Goal: Transaction & Acquisition: Purchase product/service

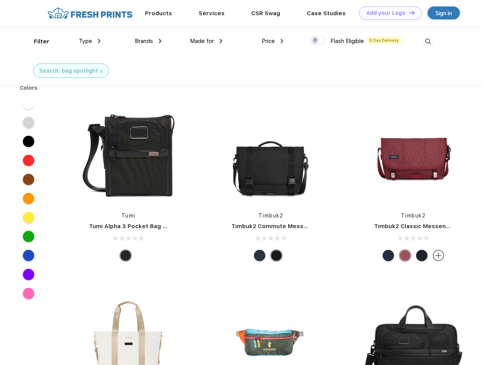
click at [387, 13] on link "Add your Logo Design Tool" at bounding box center [390, 12] width 63 height 13
click at [0, 0] on div "Design Tool" at bounding box center [0, 0] width 0 height 0
click at [408, 13] on link "Add your Logo Design Tool" at bounding box center [390, 12] width 63 height 13
click at [37, 41] on div "Filter" at bounding box center [42, 41] width 16 height 9
click at [90, 41] on span "Type" at bounding box center [85, 41] width 13 height 7
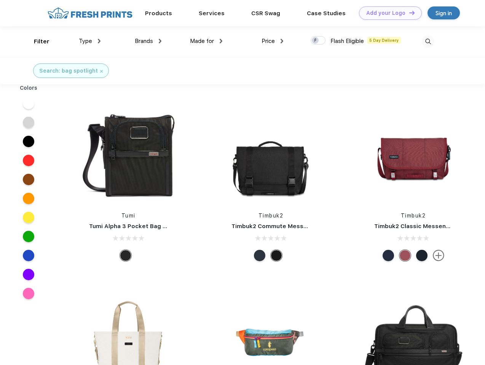
click at [148, 41] on span "Brands" at bounding box center [144, 41] width 18 height 7
click at [206, 41] on span "Made for" at bounding box center [202, 41] width 24 height 7
click at [272, 41] on span "Price" at bounding box center [267, 41] width 13 height 7
click at [318, 41] on div at bounding box center [317, 40] width 15 height 8
click at [315, 41] on input "checkbox" at bounding box center [312, 38] width 5 height 5
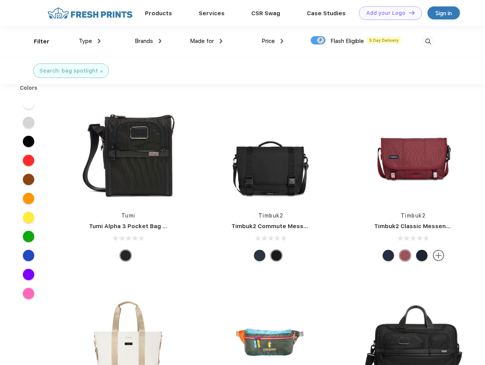
click at [428, 41] on img at bounding box center [428, 41] width 13 height 13
